Goal: Navigation & Orientation: Find specific page/section

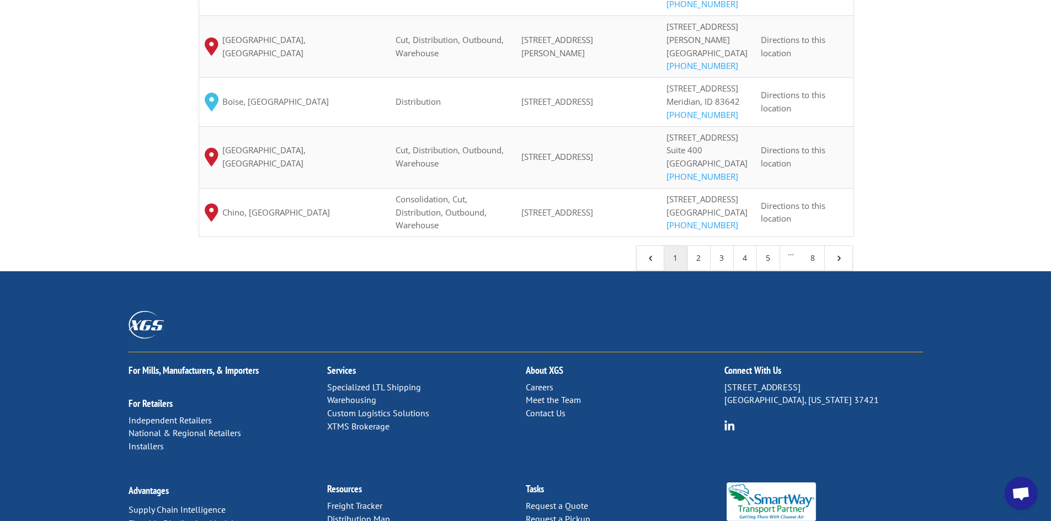
scroll to position [1195, 0]
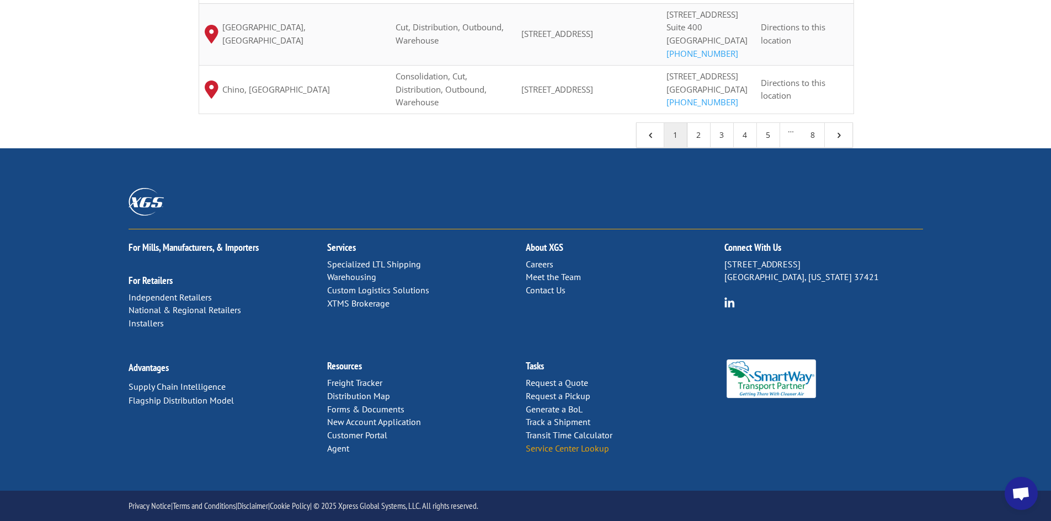
click at [574, 454] on link "Service Center Lookup" at bounding box center [567, 448] width 83 height 11
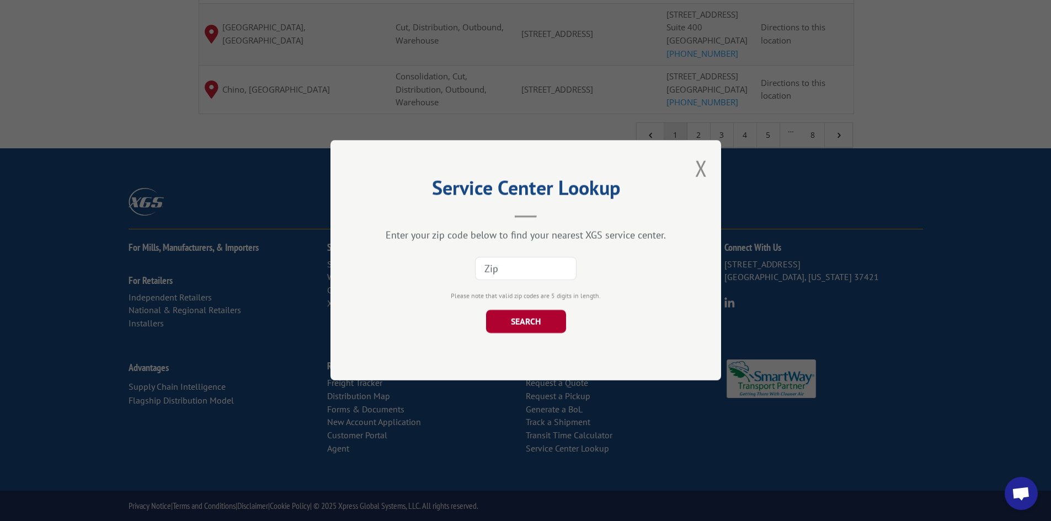
paste input "60190"
type input "60190"
click at [509, 316] on button "SEARCH" at bounding box center [525, 322] width 80 height 23
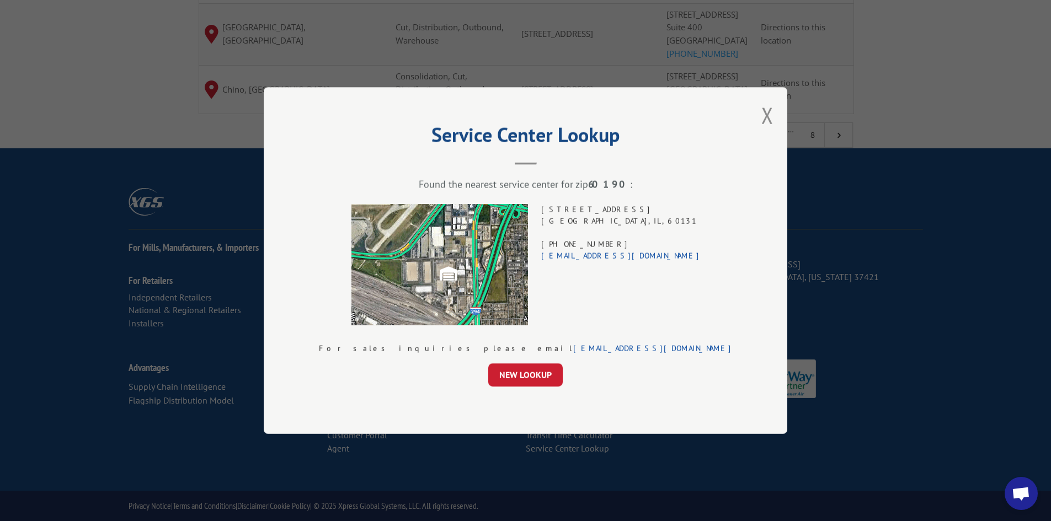
click at [603, 208] on div "[STREET_ADDRESS] (708) 331-2989 [EMAIL_ADDRESS][DOMAIN_NAME]" at bounding box center [620, 264] width 159 height 121
drag, startPoint x: 603, startPoint y: 208, endPoint x: 603, endPoint y: 216, distance: 7.7
click at [603, 215] on div "[STREET_ADDRESS] (708) 331-2989 [EMAIL_ADDRESS][DOMAIN_NAME]" at bounding box center [620, 264] width 159 height 121
drag, startPoint x: 603, startPoint y: 216, endPoint x: 603, endPoint y: 208, distance: 8.3
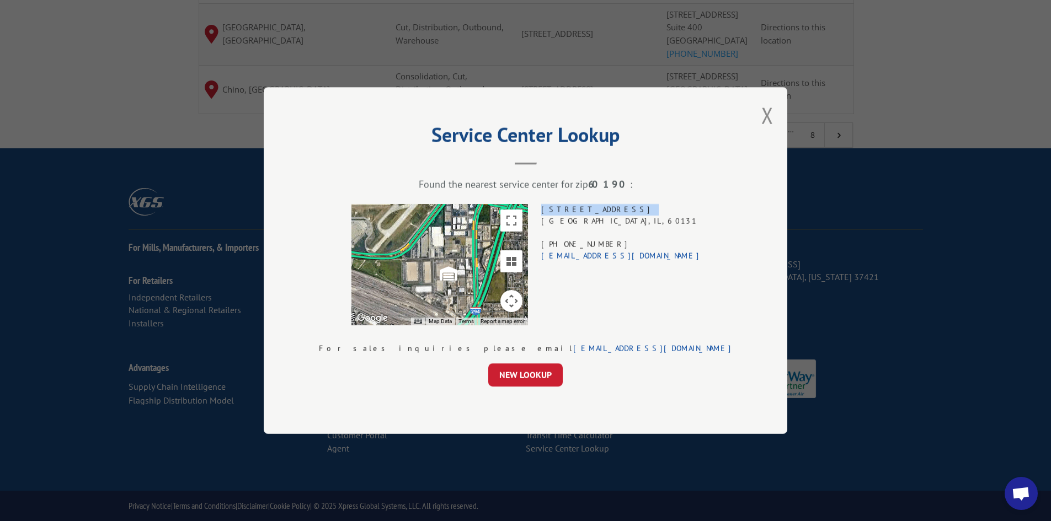
click at [603, 208] on div "[STREET_ADDRESS] (708) 331-2989 [EMAIL_ADDRESS][DOMAIN_NAME]" at bounding box center [620, 264] width 159 height 121
drag, startPoint x: 603, startPoint y: 208, endPoint x: 605, endPoint y: 218, distance: 10.1
click at [605, 218] on div "[STREET_ADDRESS] (708) 331-2989 [EMAIL_ADDRESS][DOMAIN_NAME]" at bounding box center [620, 264] width 159 height 121
